Goal: Check status: Check status

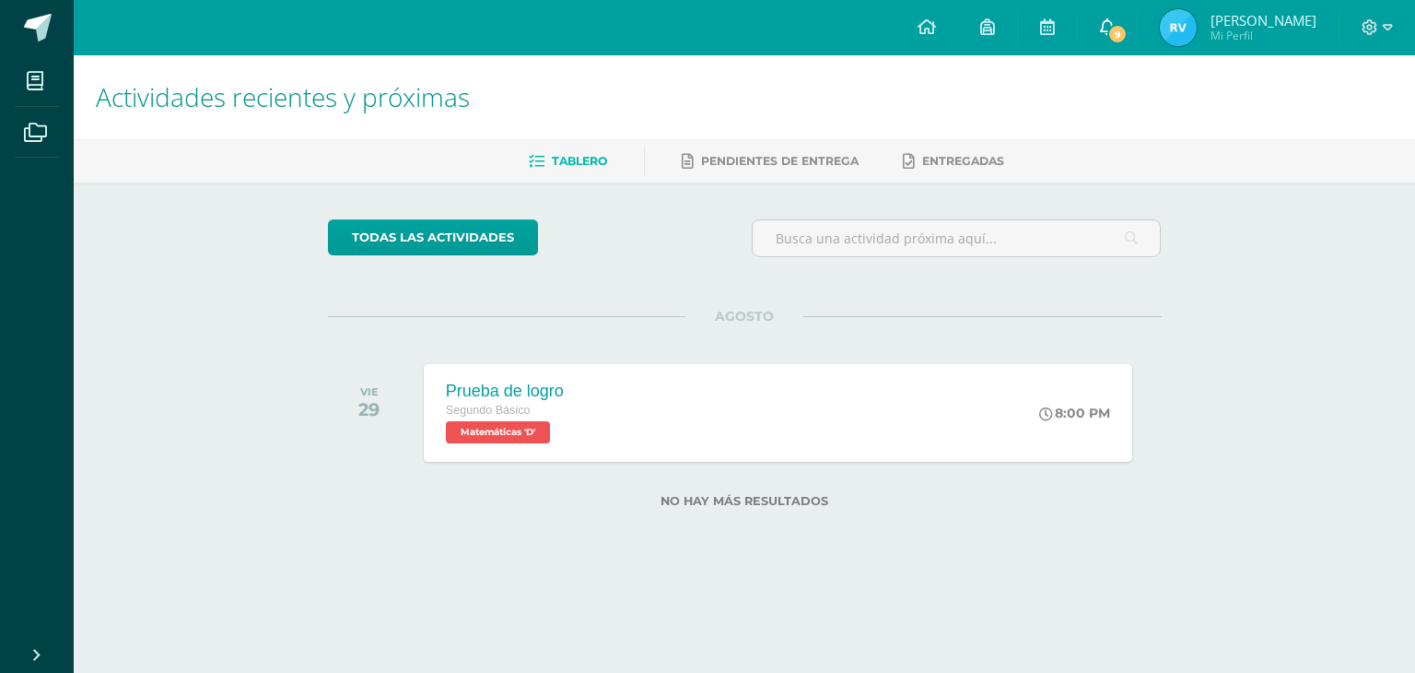
click at [1110, 27] on icon at bounding box center [1107, 26] width 15 height 17
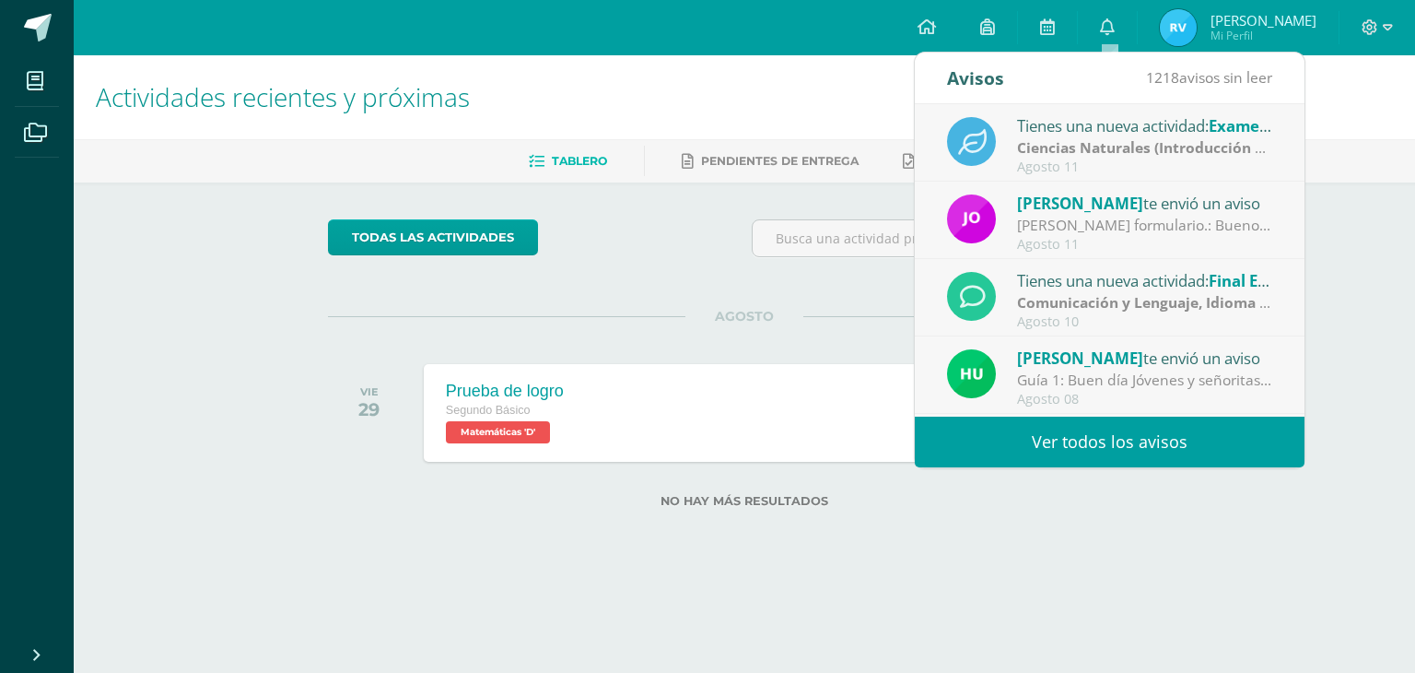
click at [1073, 133] on div "Tienes una nueva actividad: Examen de unidad" at bounding box center [1145, 125] width 256 height 24
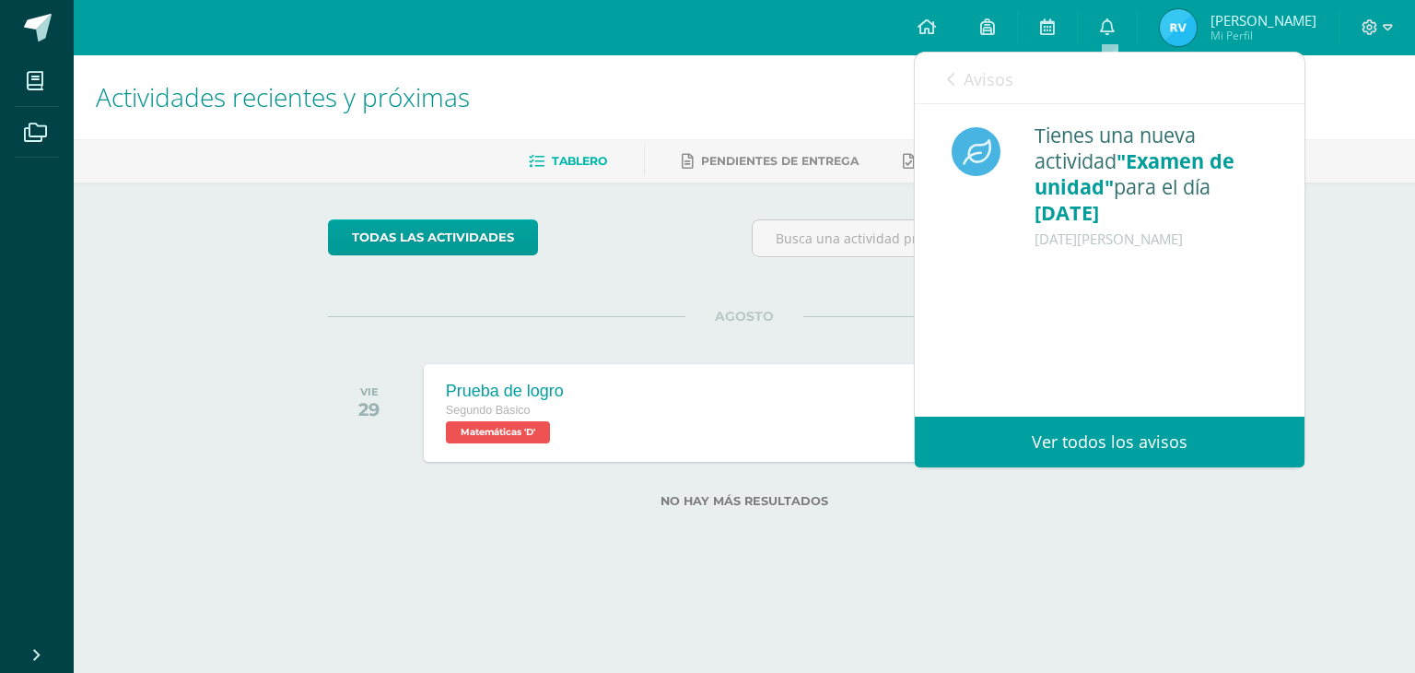
click at [972, 116] on div "Tienes una nueva actividad "Examen de unidad" para el día [DATE] [DATE][PERSON_…" at bounding box center [1110, 214] width 390 height 220
click at [970, 89] on link "Avisos" at bounding box center [980, 79] width 66 height 53
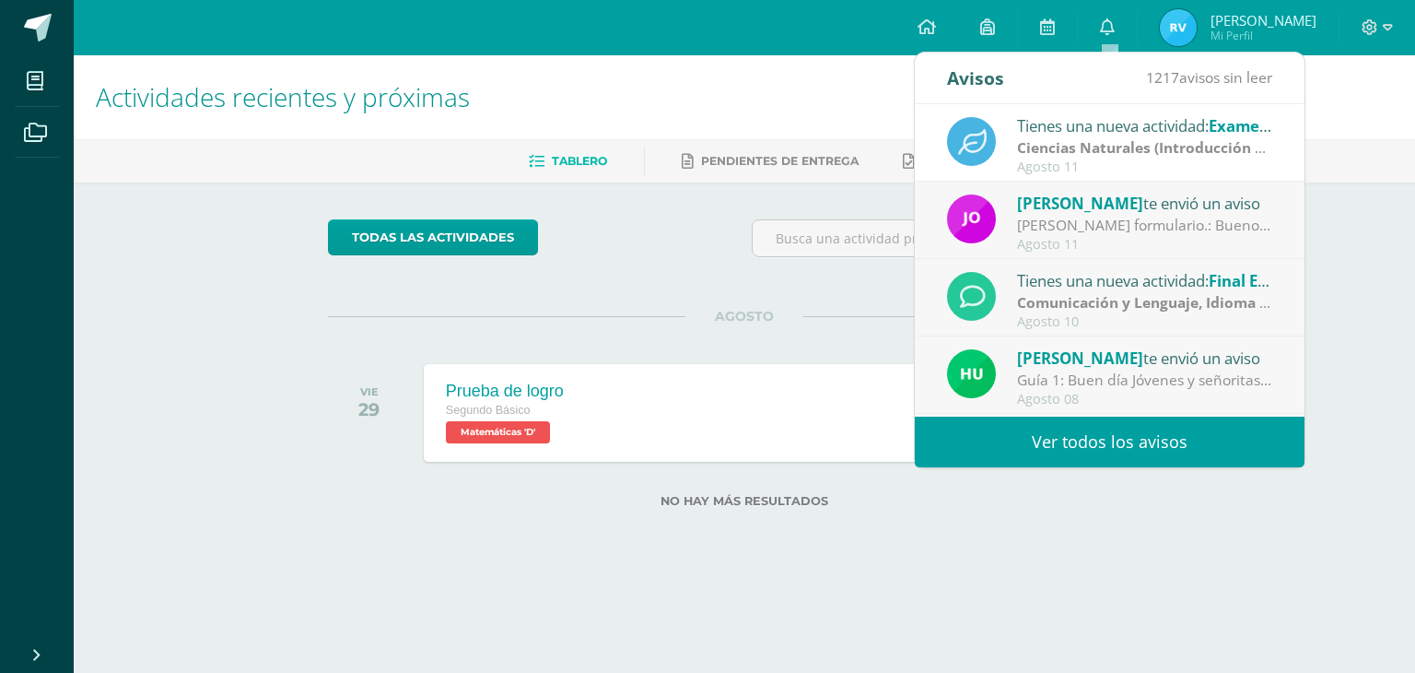
click at [1047, 216] on div "[PERSON_NAME] formulario.: Buenos días jóvenes les comparto el siguiente link p…" at bounding box center [1145, 225] width 256 height 21
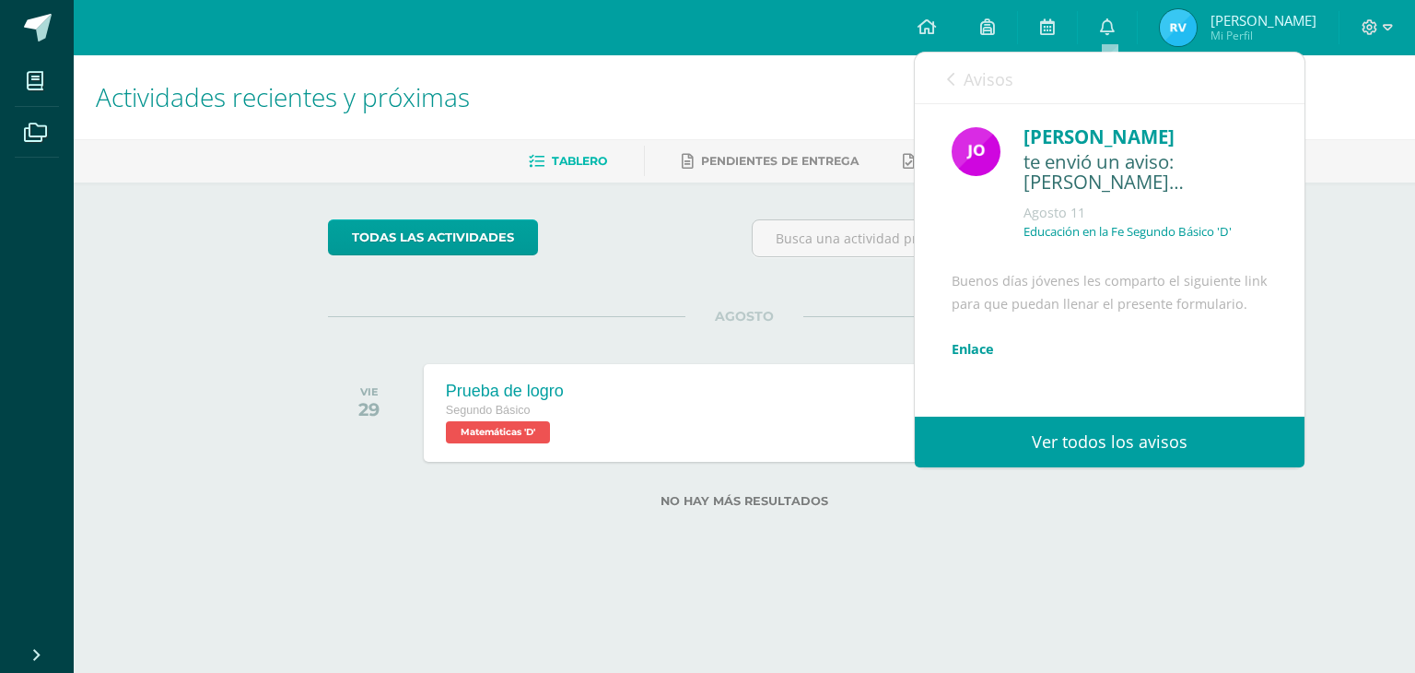
click at [1031, 203] on div "[PERSON_NAME] te envió un aviso: [PERSON_NAME] formulario. [DATE] Educación en …" at bounding box center [1110, 320] width 390 height 433
click at [962, 97] on link "Avisos" at bounding box center [980, 79] width 66 height 53
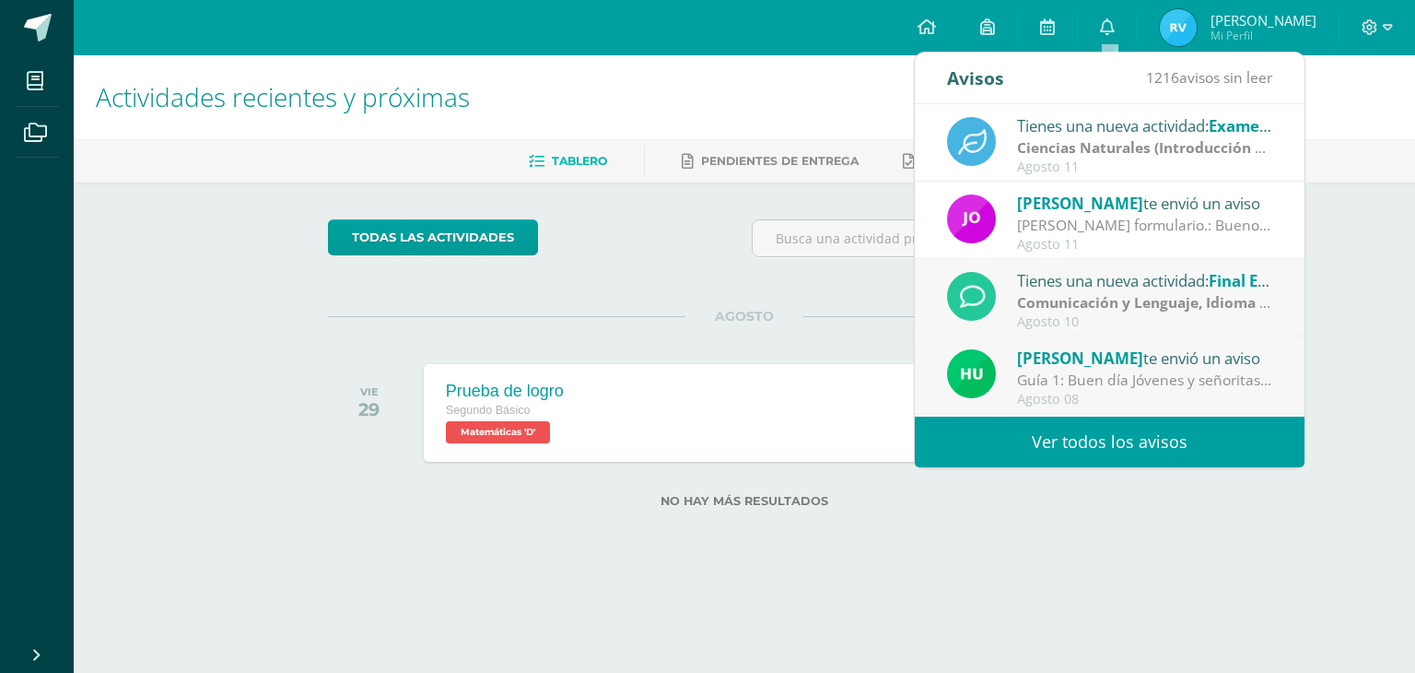
click at [1161, 306] on strong "Comunicación y Lenguaje, Idioma Extranjero Inglés" at bounding box center [1199, 302] width 364 height 20
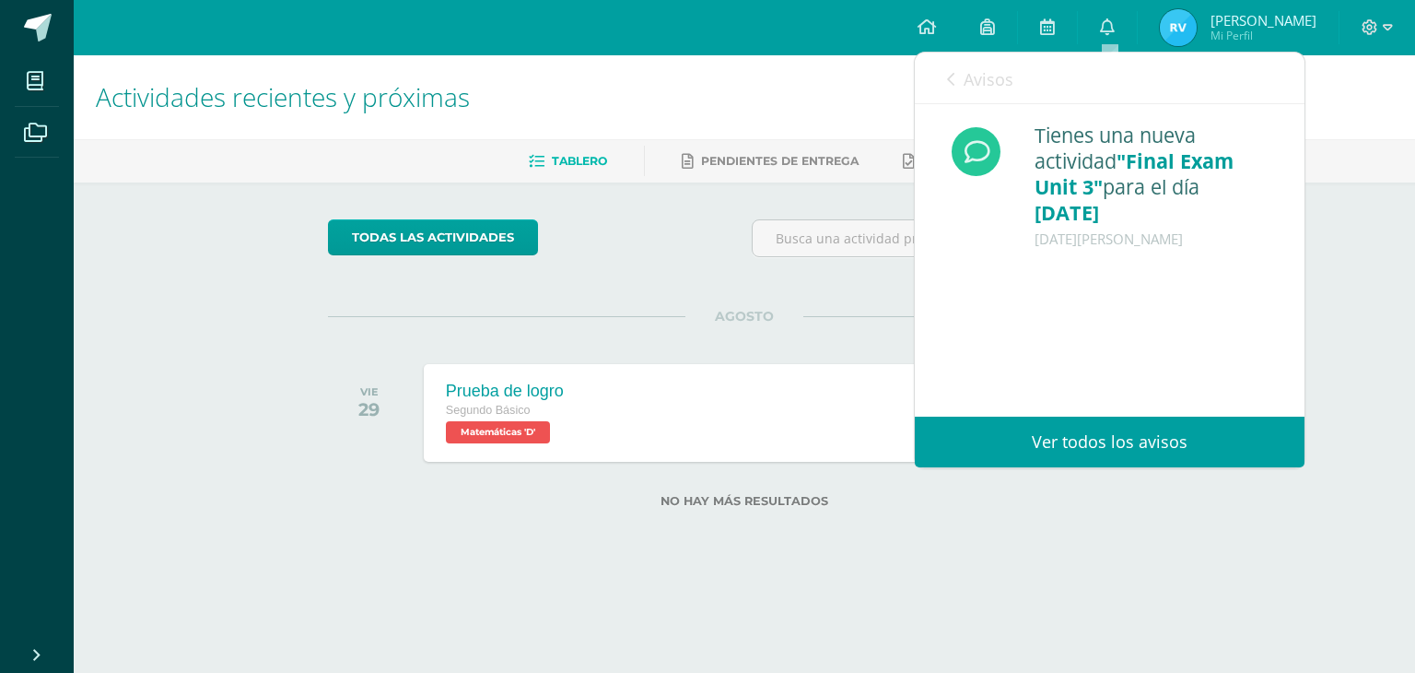
click at [956, 88] on link "Avisos" at bounding box center [980, 79] width 66 height 53
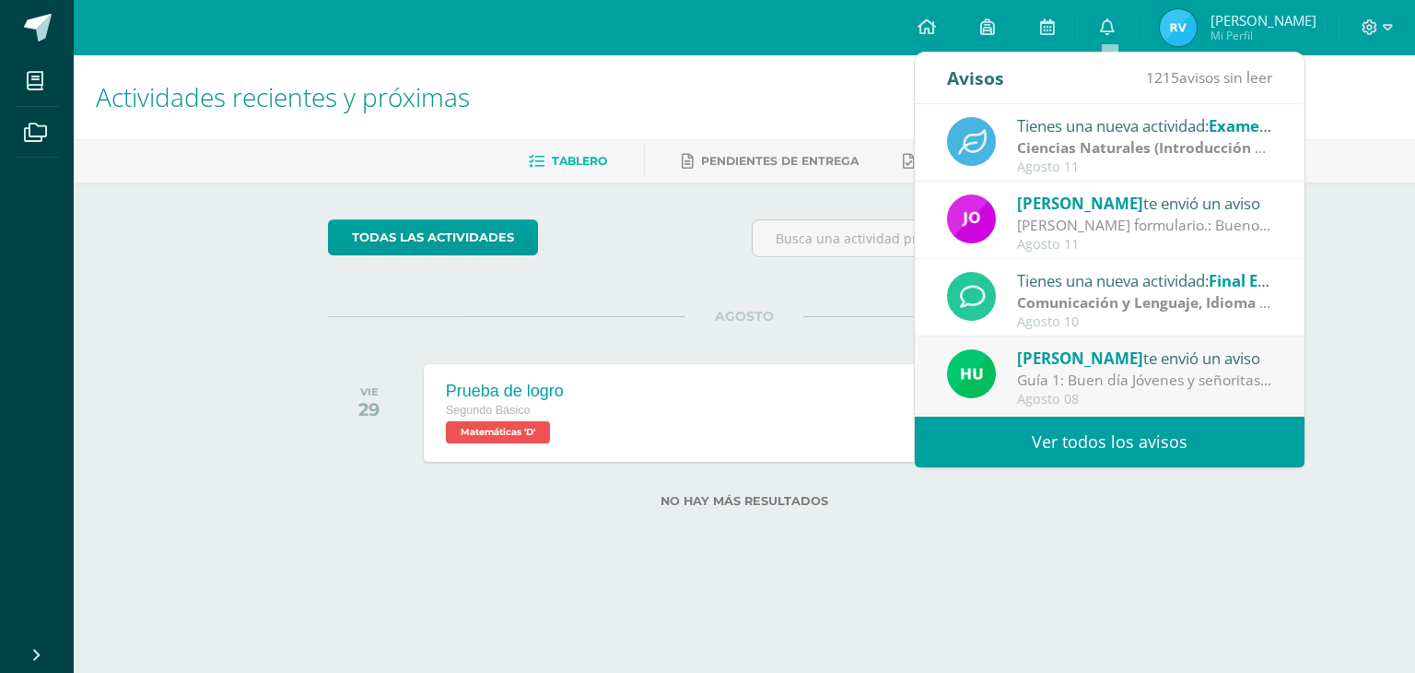
click at [1061, 278] on div "Tienes una nueva actividad: Final Exam Unit 3" at bounding box center [1145, 280] width 256 height 24
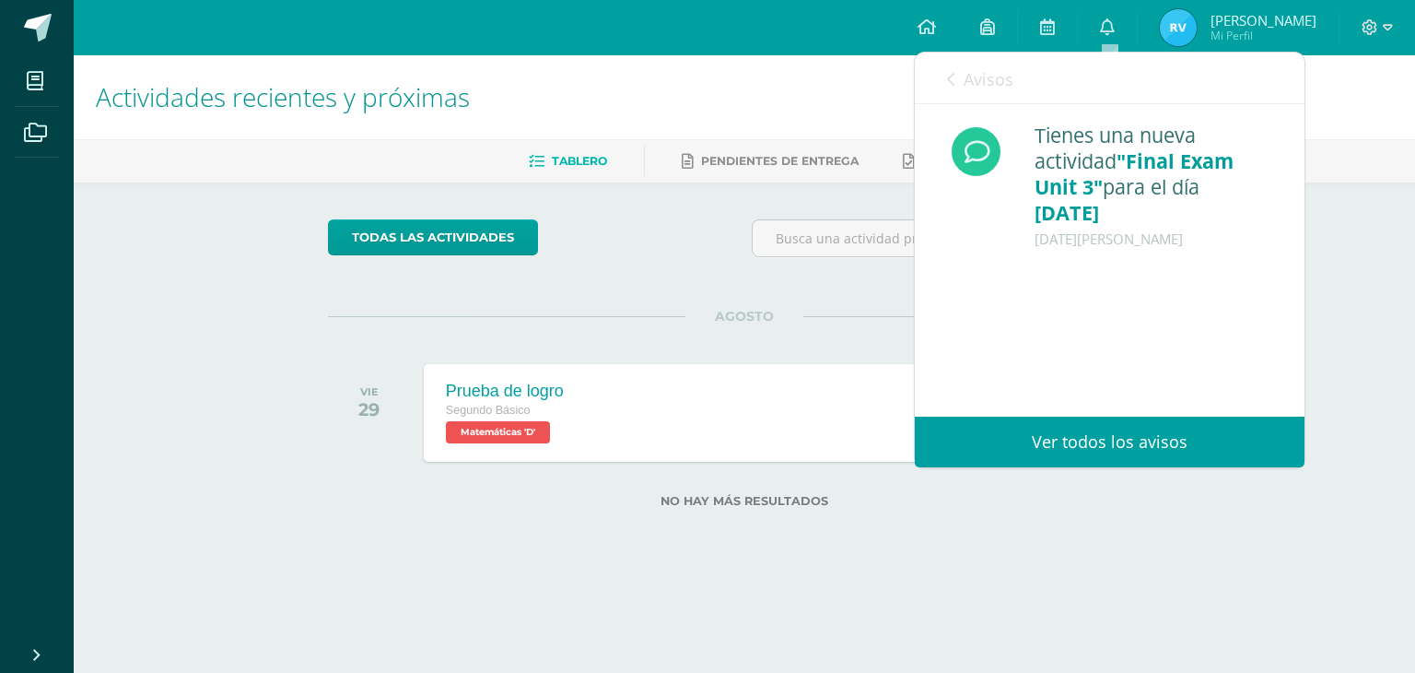
drag, startPoint x: 1061, startPoint y: 278, endPoint x: 1048, endPoint y: 296, distance: 22.3
drag, startPoint x: 1049, startPoint y: 295, endPoint x: 949, endPoint y: 103, distance: 216.0
click at [949, 103] on link "Avisos" at bounding box center [980, 79] width 66 height 53
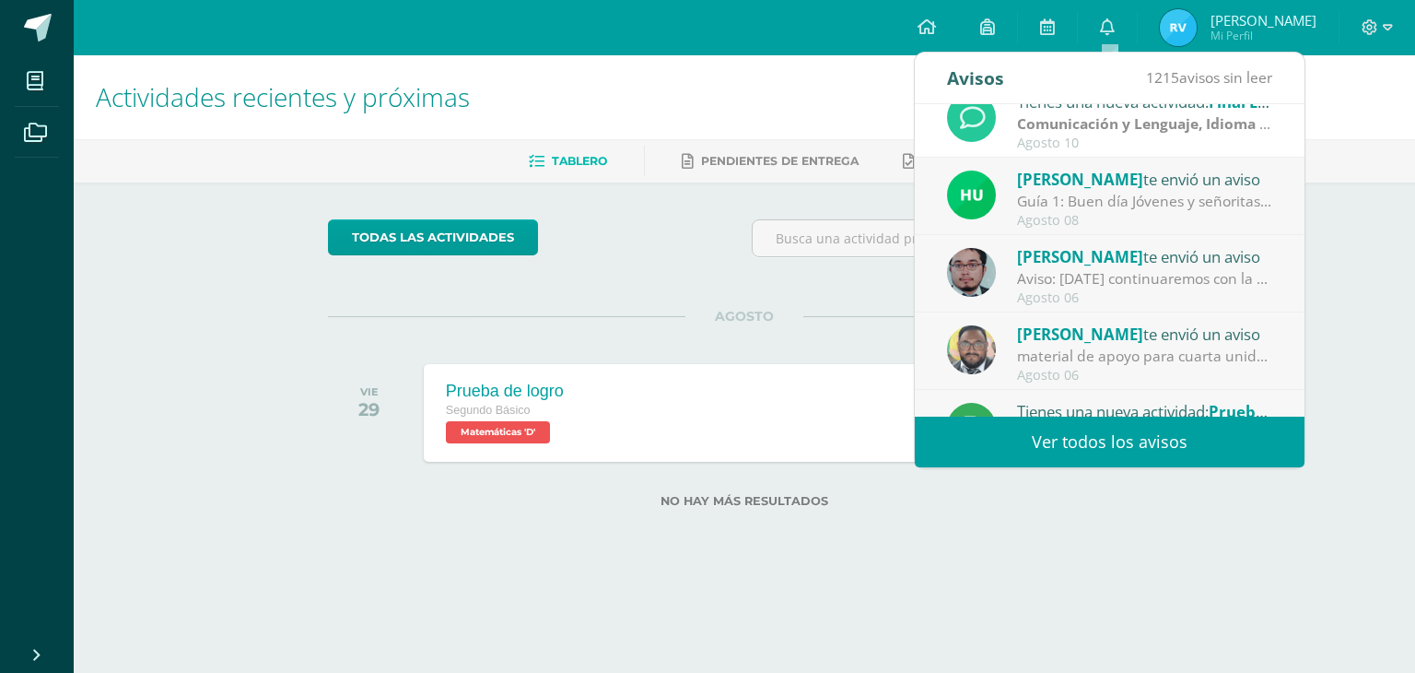
scroll to position [184, 0]
